Goal: Navigation & Orientation: Find specific page/section

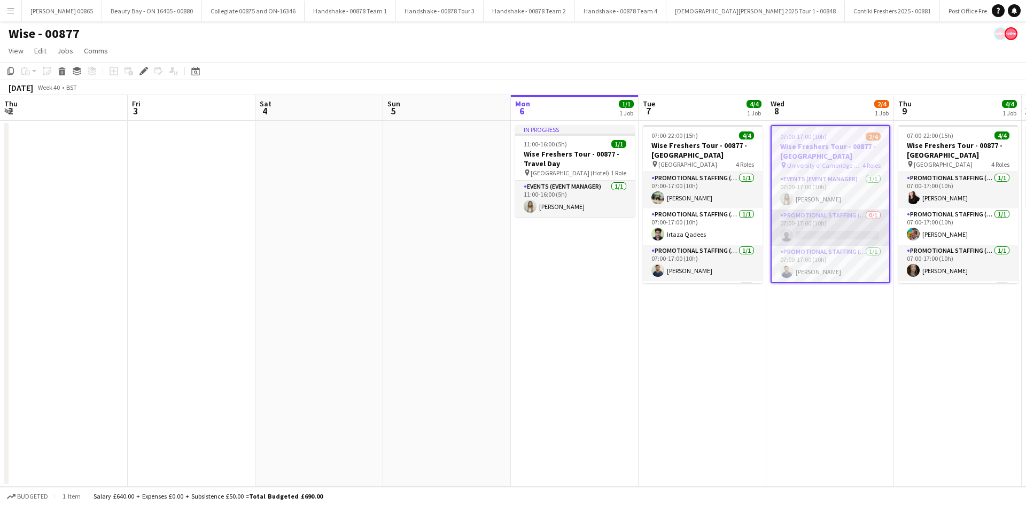
scroll to position [34, 0]
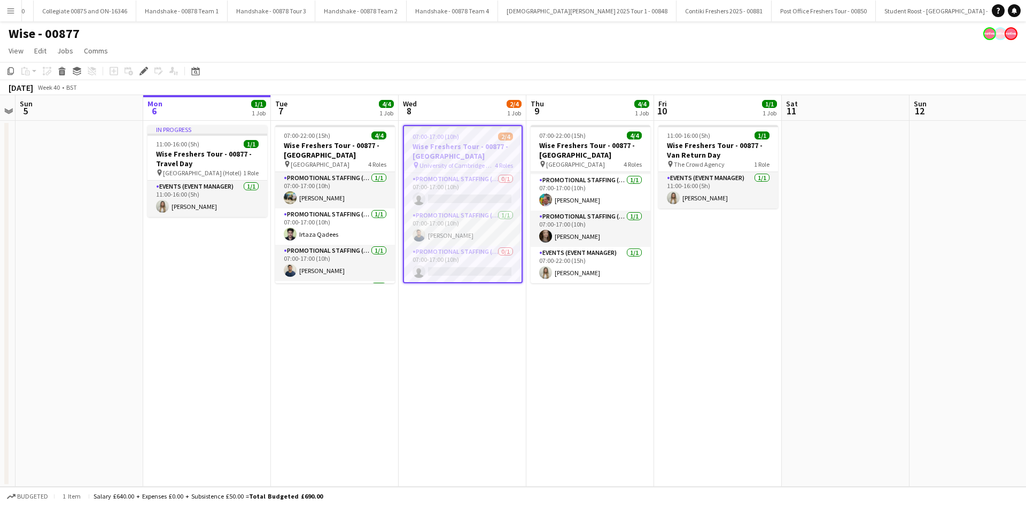
click at [11, 7] on app-icon "Menu" at bounding box center [10, 10] width 9 height 9
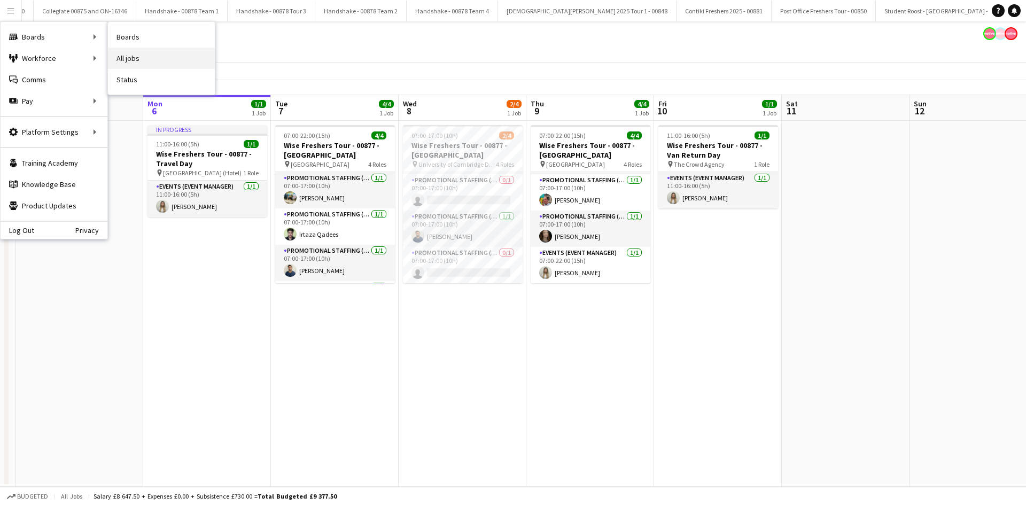
click at [127, 60] on link "All jobs" at bounding box center [161, 58] width 107 height 21
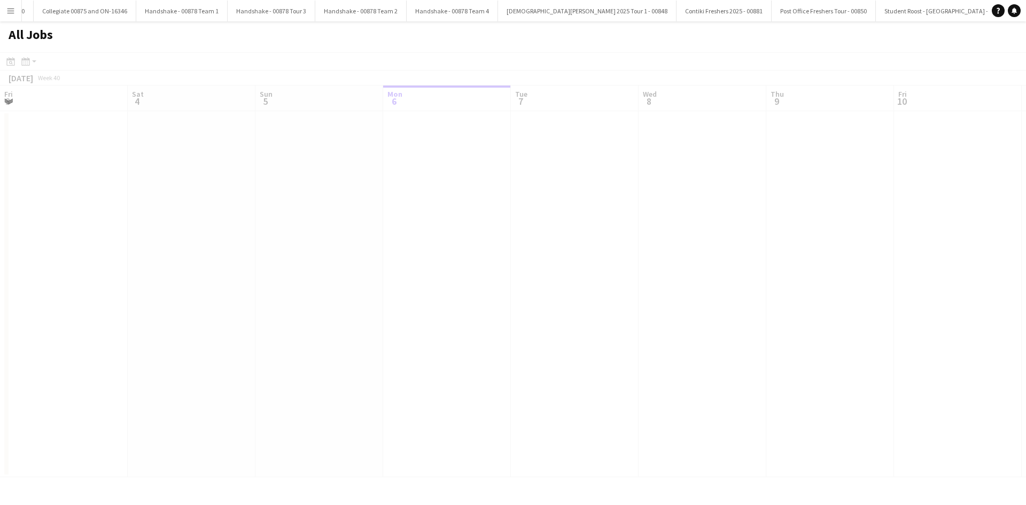
scroll to position [0, 256]
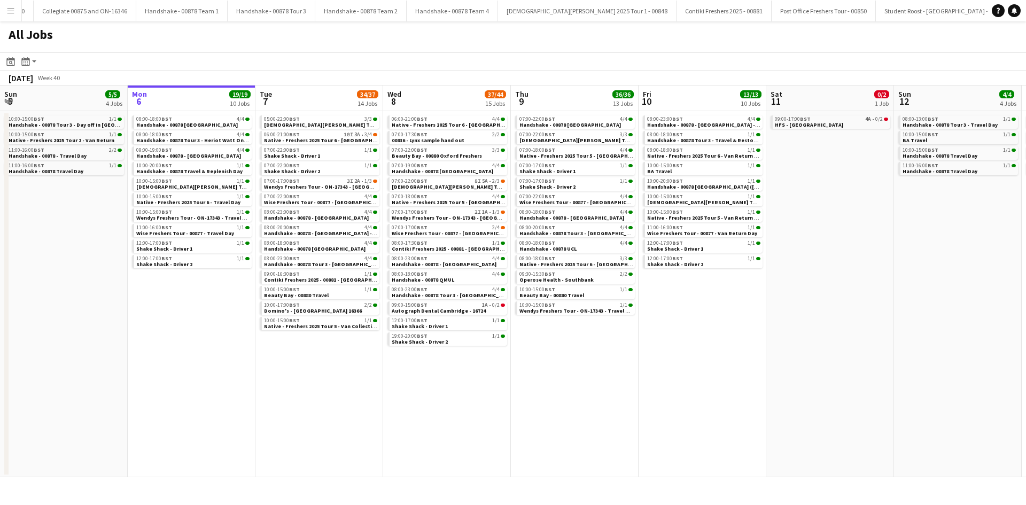
click at [0, 3] on button "Menu" at bounding box center [10, 10] width 21 height 21
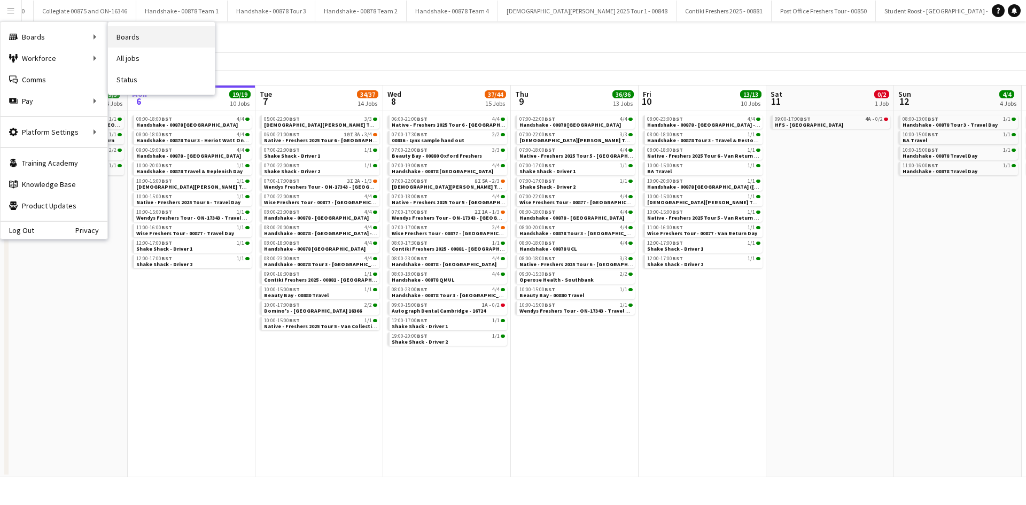
click at [140, 40] on link "Boards" at bounding box center [161, 36] width 107 height 21
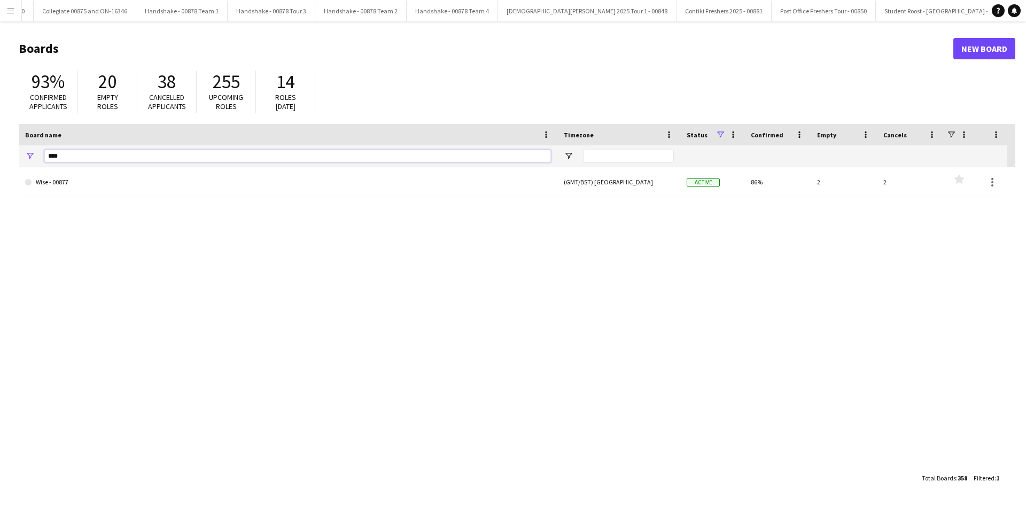
click at [134, 153] on input "****" at bounding box center [297, 156] width 507 height 13
click at [134, 152] on input "****" at bounding box center [297, 156] width 507 height 13
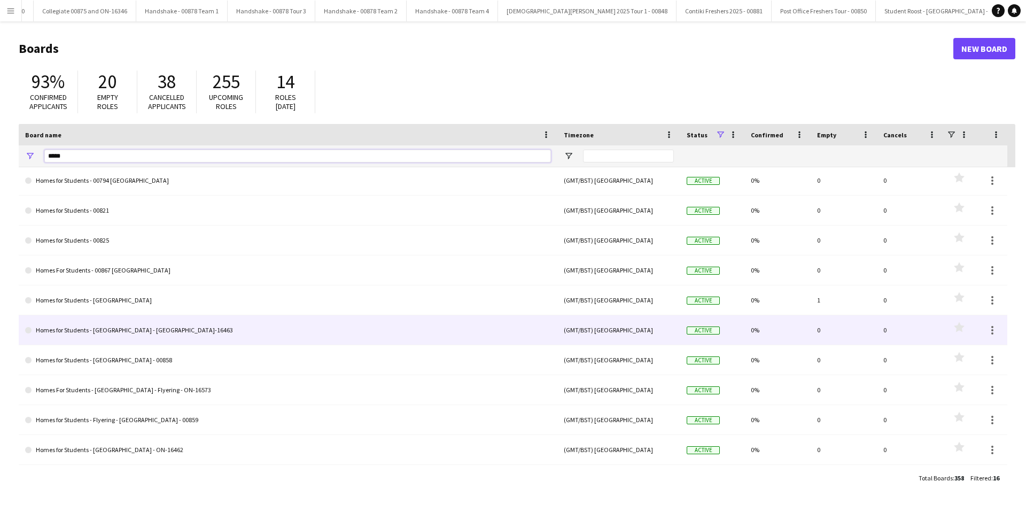
scroll to position [179, 0]
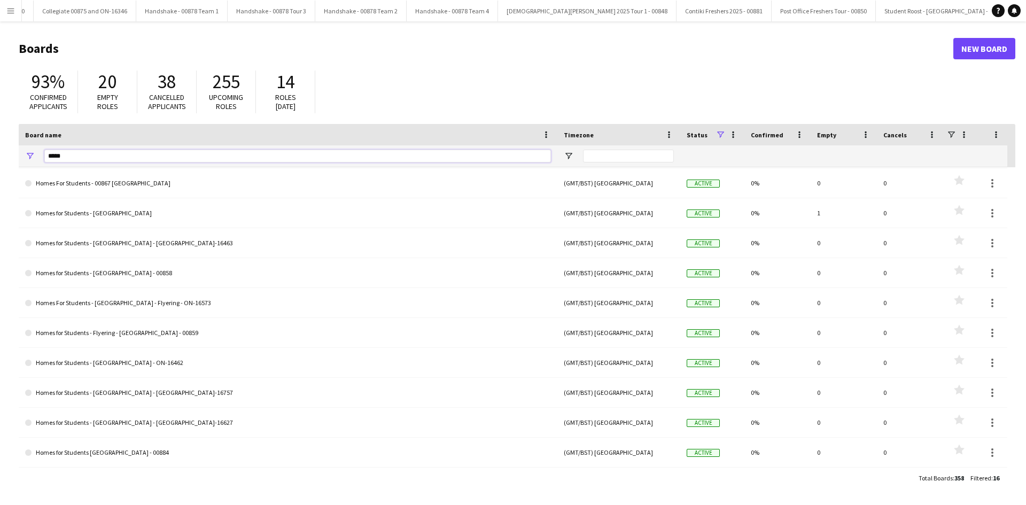
type input "*****"
click at [18, 17] on button "Menu" at bounding box center [10, 10] width 21 height 21
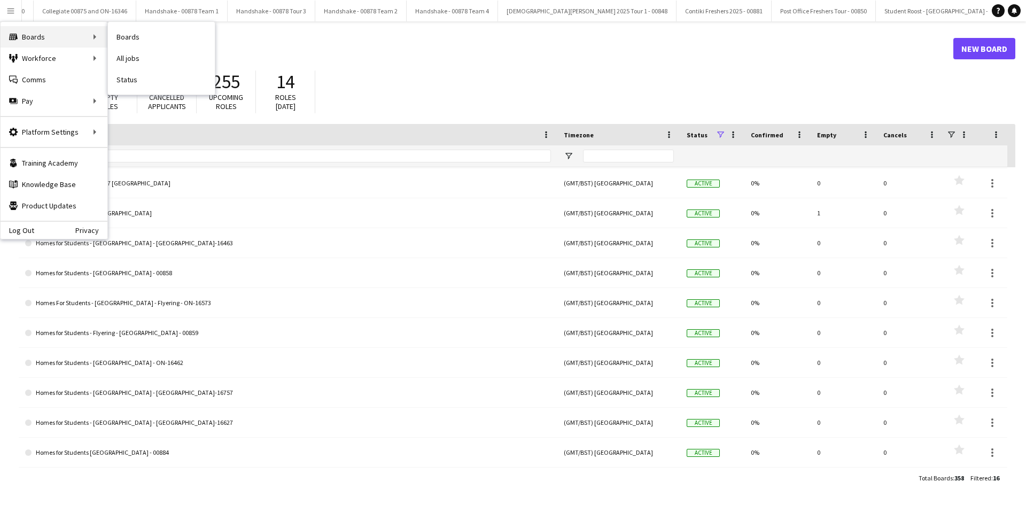
click at [57, 29] on div "Boards Boards" at bounding box center [54, 36] width 107 height 21
click at [129, 38] on link "Boards" at bounding box center [161, 36] width 107 height 21
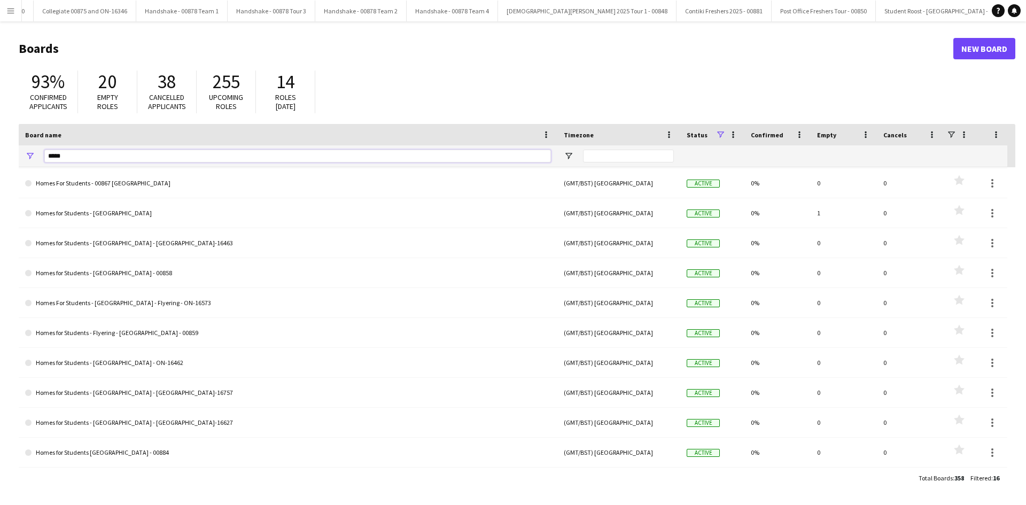
click at [100, 160] on input "*****" at bounding box center [297, 156] width 507 height 13
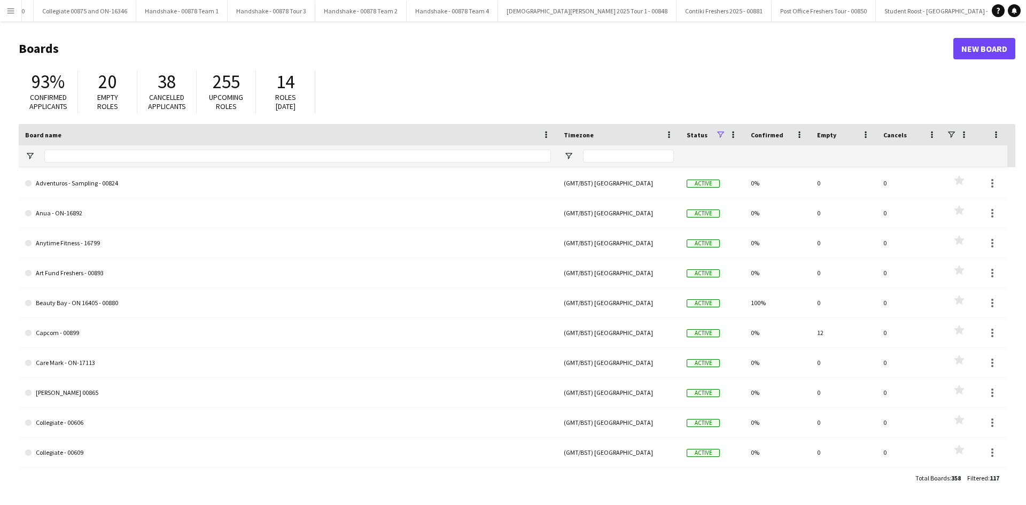
click at [12, 14] on app-icon "Menu" at bounding box center [10, 10] width 9 height 9
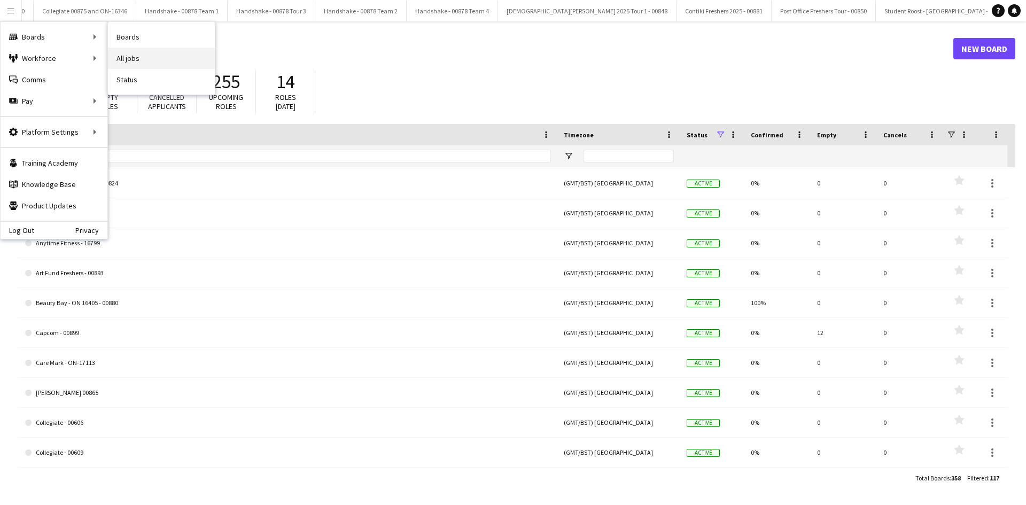
click at [127, 55] on link "All jobs" at bounding box center [161, 58] width 107 height 21
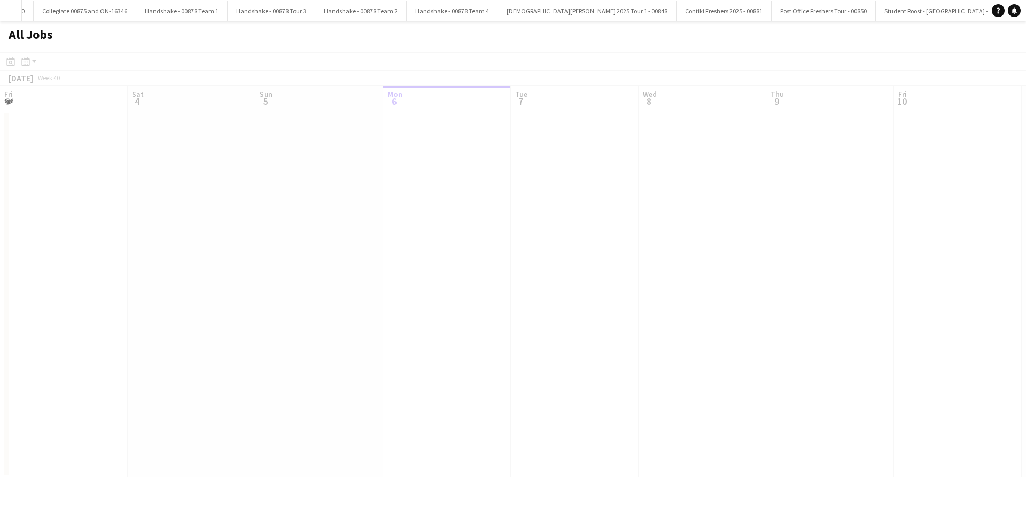
scroll to position [0, 256]
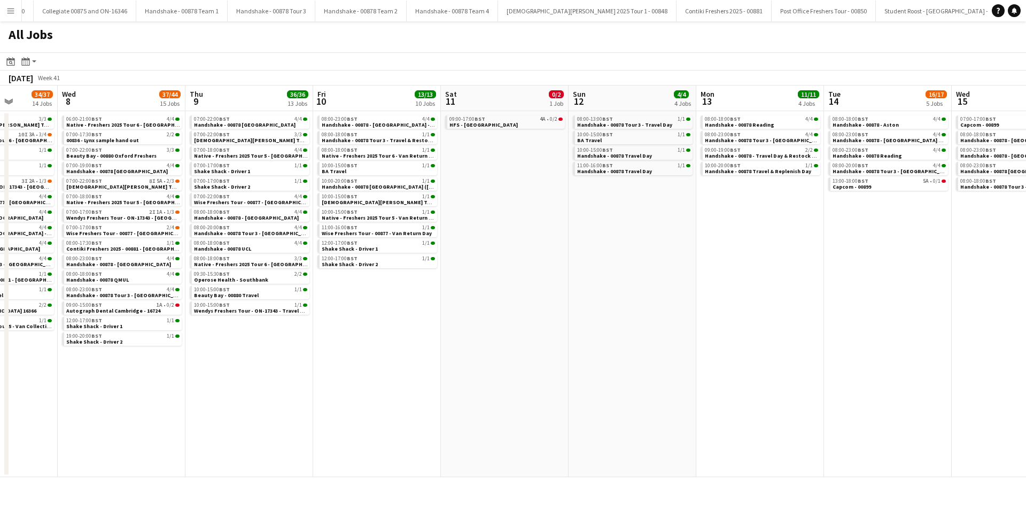
drag, startPoint x: 800, startPoint y: 293, endPoint x: 474, endPoint y: 295, distance: 325.5
click at [474, 295] on app-calendar-viewport "Sun 5 5/5 4 Jobs Mon 6 19/19 10 Jobs Tue 7 34/37 14 Jobs Wed 8 37/44 15 Jobs Th…" at bounding box center [513, 282] width 1026 height 392
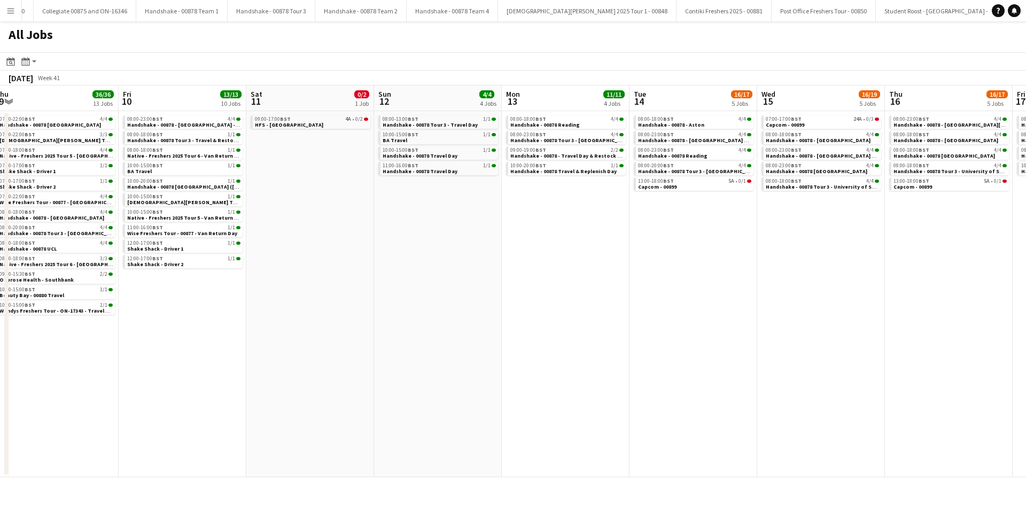
scroll to position [0, 294]
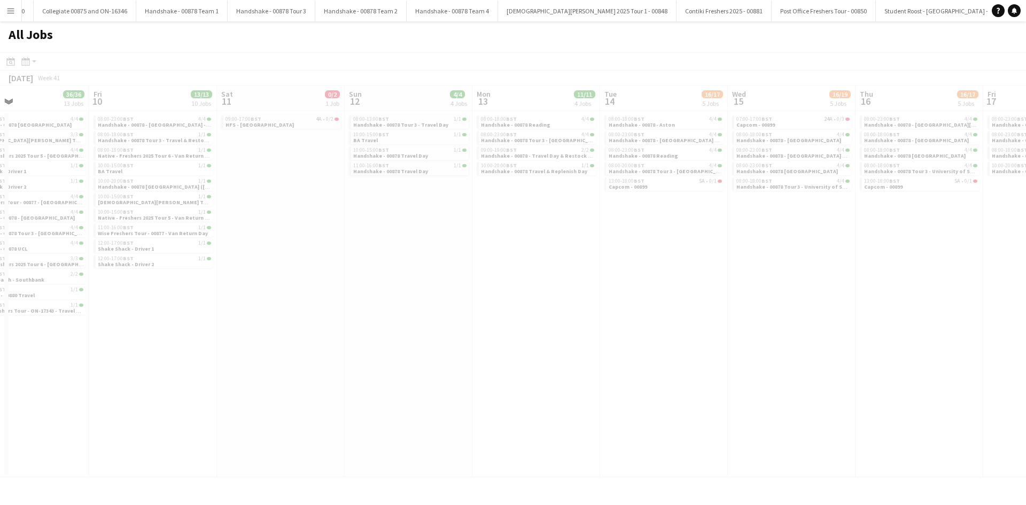
drag, startPoint x: 729, startPoint y: 316, endPoint x: 499, endPoint y: 322, distance: 229.9
click at [500, 322] on app-all-jobs "All Jobs Date picker OCT 2025 OCT 2025 Monday M Tuesday T Wednesday W Thursday …" at bounding box center [513, 249] width 1026 height 456
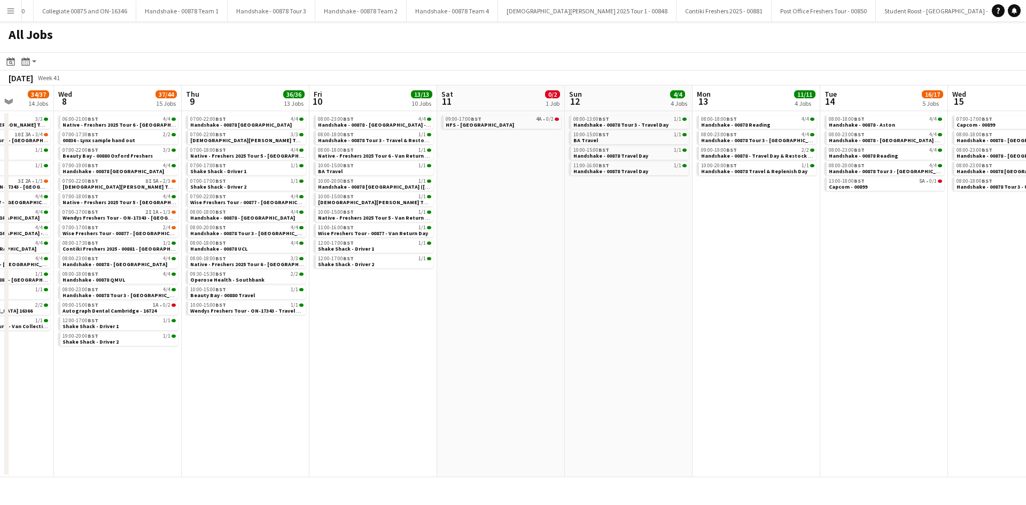
scroll to position [0, 315]
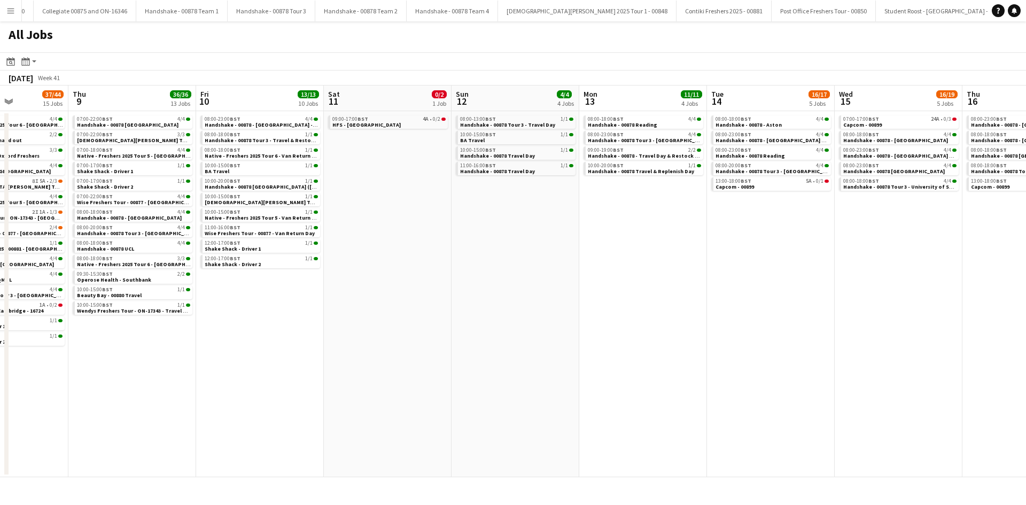
drag, startPoint x: 97, startPoint y: 336, endPoint x: 204, endPoint y: 336, distance: 106.9
click at [204, 336] on app-calendar-viewport "Mon 6 19/19 10 Jobs Tue 7 34/37 14 Jobs Wed 8 37/44 15 Jobs Thu 9 36/36 13 Jobs…" at bounding box center [513, 282] width 1026 height 392
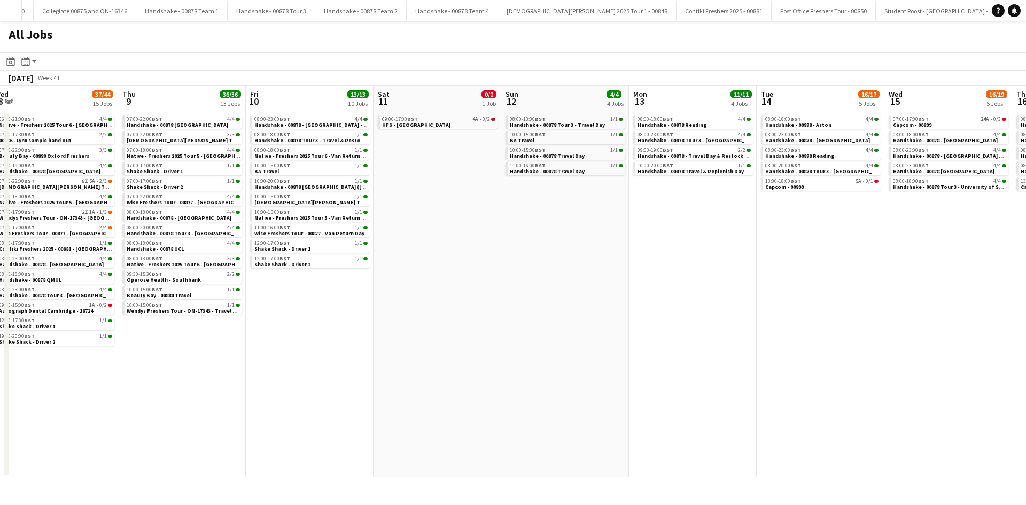
scroll to position [0, 253]
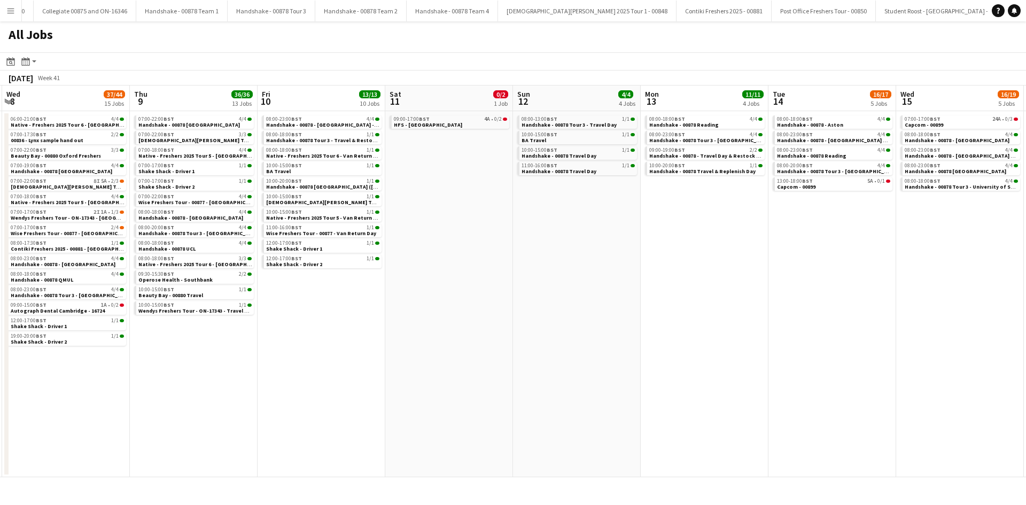
drag, startPoint x: 204, startPoint y: 337, endPoint x: 265, endPoint y: 316, distance: 64.9
click at [265, 316] on app-calendar-viewport "Mon 6 19/19 10 Jobs Tue 7 34/37 14 Jobs Wed 8 37/44 15 Jobs Thu 9 36/36 13 Jobs…" at bounding box center [513, 282] width 1026 height 392
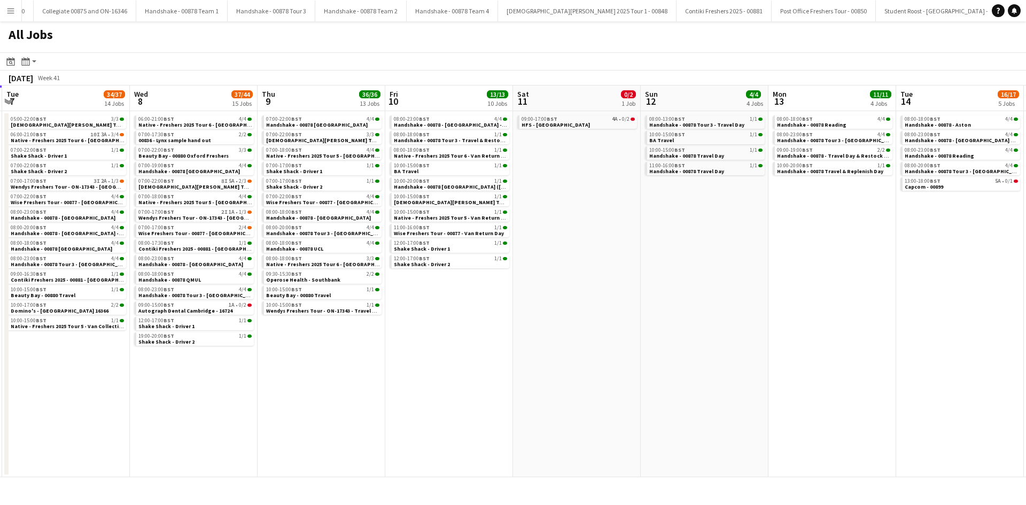
scroll to position [0, 238]
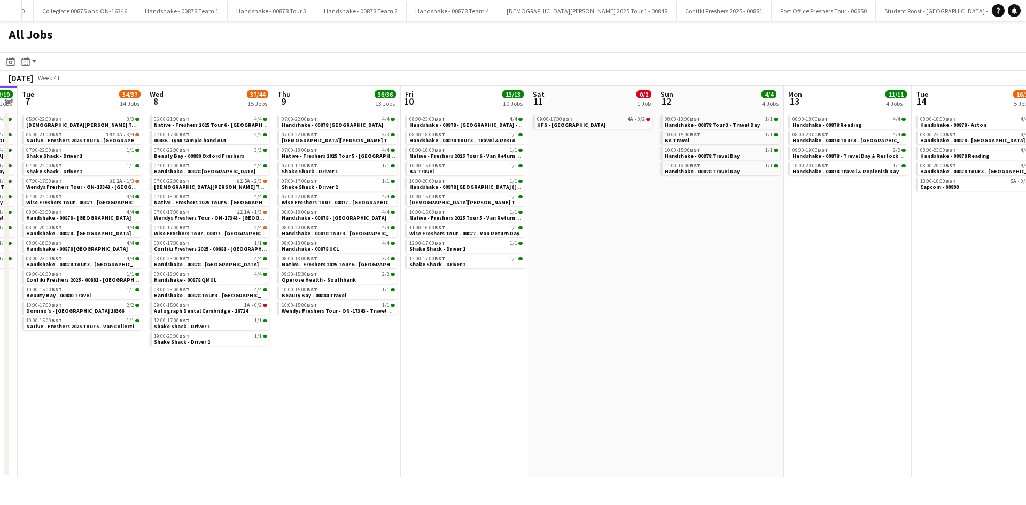
drag, startPoint x: 209, startPoint y: 406, endPoint x: 352, endPoint y: 386, distance: 144.7
click at [352, 386] on app-calendar-viewport "Sun 5 5/5 4 Jobs Mon 6 19/19 10 Jobs Tue 7 34/37 14 Jobs Wed 8 37/44 15 Jobs Th…" at bounding box center [513, 282] width 1026 height 392
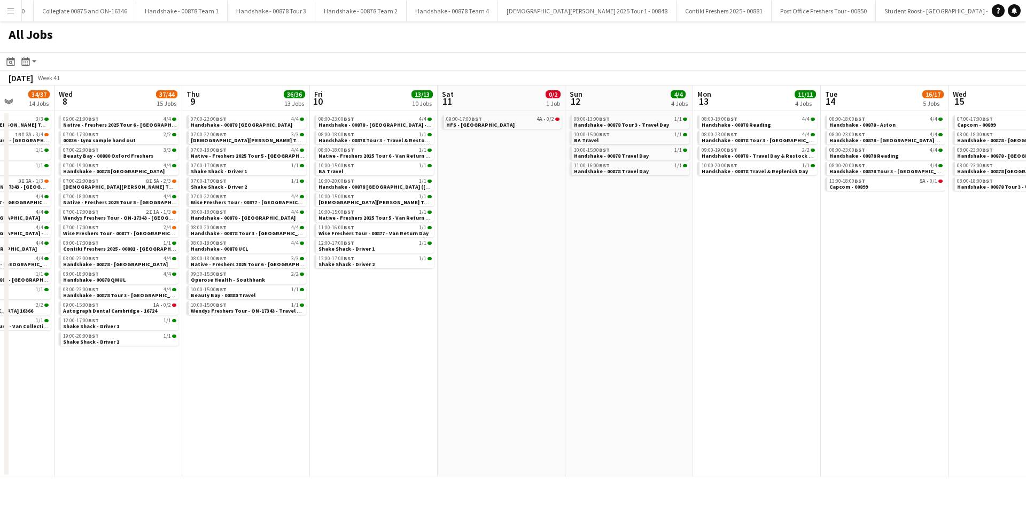
drag, startPoint x: 533, startPoint y: 377, endPoint x: 451, endPoint y: 360, distance: 83.6
click at [451, 360] on app-calendar-viewport "Sun 5 5/5 4 Jobs Mon 6 19/19 10 Jobs Tue 7 34/37 14 Jobs Wed 8 37/44 15 Jobs Th…" at bounding box center [513, 282] width 1026 height 392
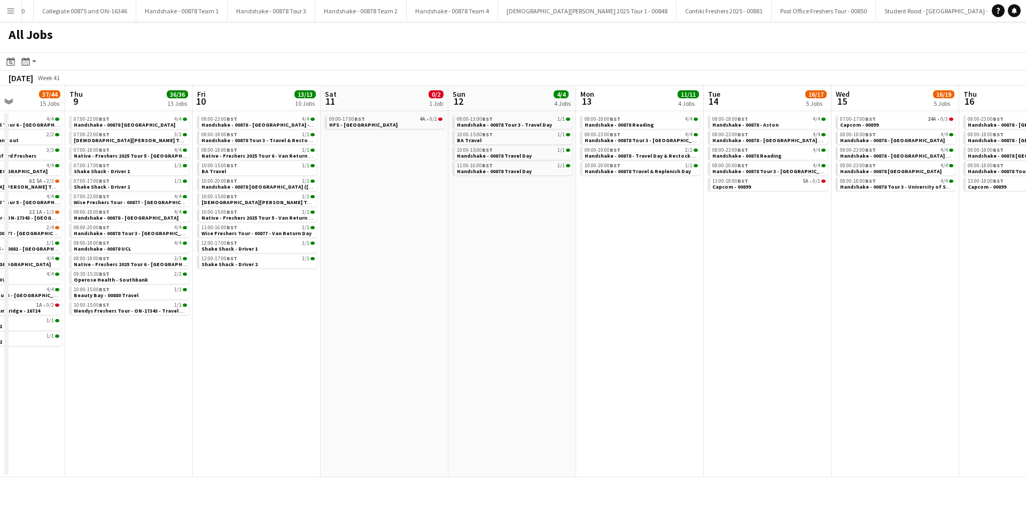
drag, startPoint x: 489, startPoint y: 355, endPoint x: 445, endPoint y: 355, distance: 44.4
click at [445, 355] on app-calendar-viewport "Sun 5 5/5 4 Jobs Mon 6 19/19 10 Jobs Tue 7 34/37 14 Jobs Wed 8 37/44 15 Jobs Th…" at bounding box center [513, 282] width 1026 height 392
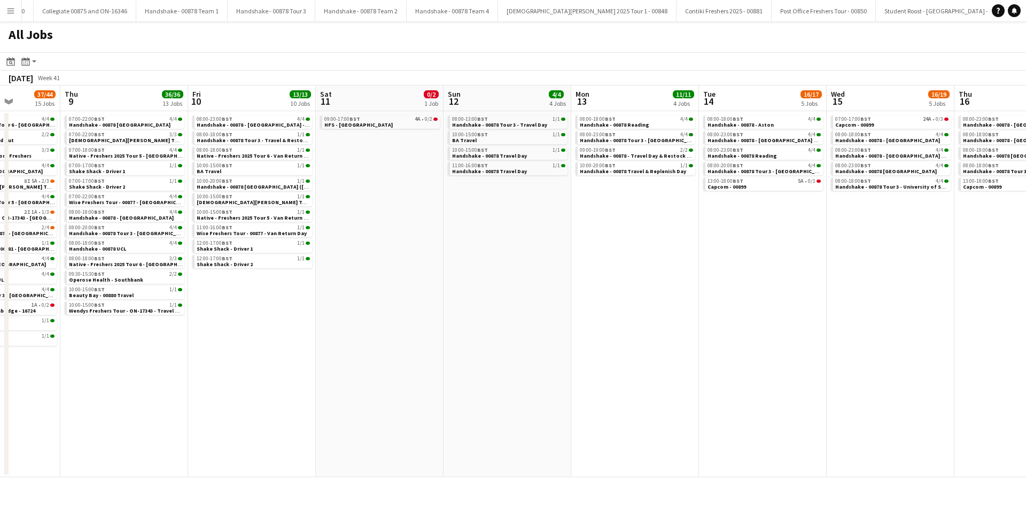
scroll to position [0, 290]
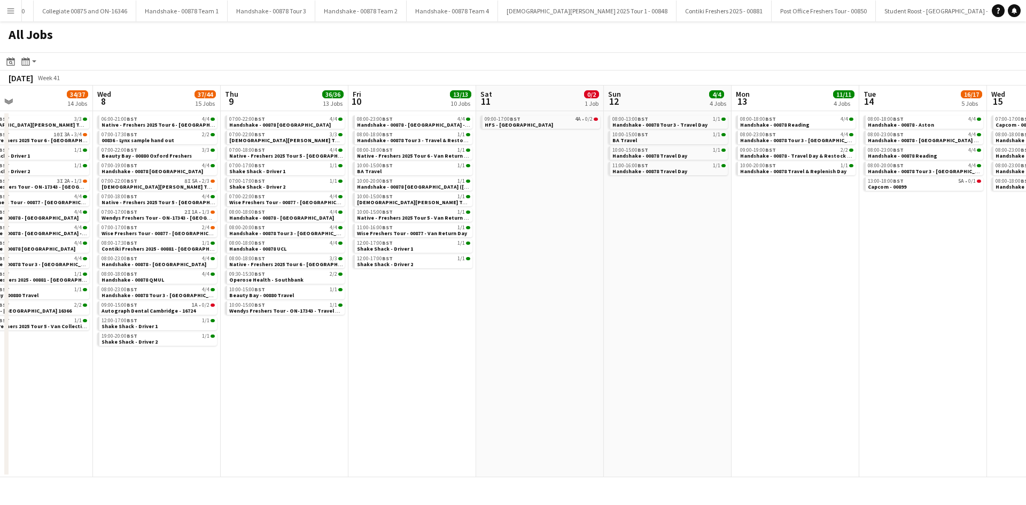
drag, startPoint x: 647, startPoint y: 355, endPoint x: 905, endPoint y: 361, distance: 257.7
click at [905, 361] on app-calendar-viewport "Sun 5 5/5 4 Jobs Mon 6 19/19 10 Jobs Tue 7 34/37 14 Jobs Wed 8 37/44 15 Jobs Th…" at bounding box center [513, 282] width 1026 height 392
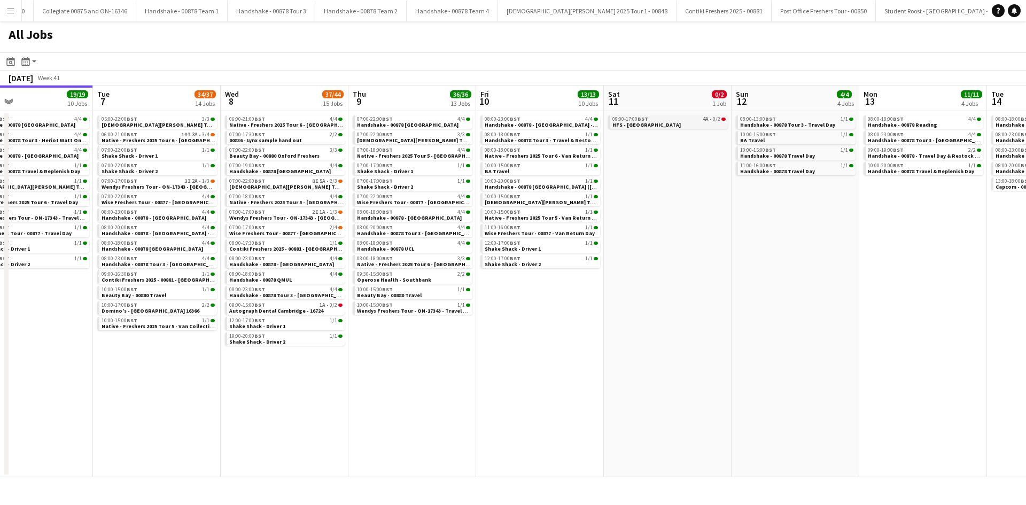
click at [641, 126] on link "09:00-17:00 BST 4A • 0/2 HFS - Bristol" at bounding box center [669, 121] width 113 height 12
